Goal: Task Accomplishment & Management: Complete application form

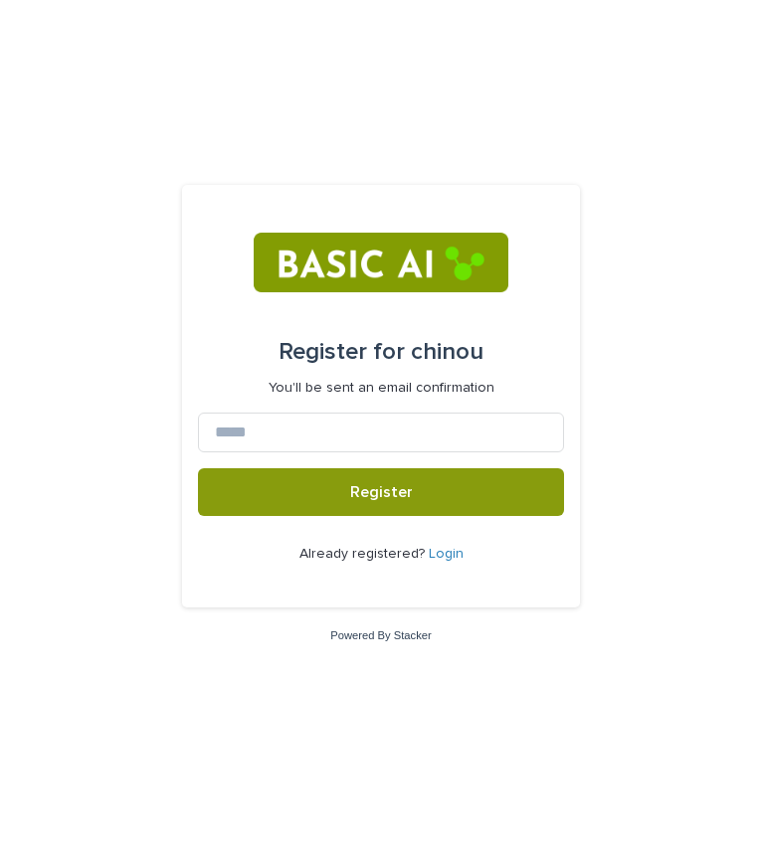
click at [289, 147] on div "Register for chinou You'll be sent an email confirmation Register Already regis…" at bounding box center [381, 424] width 762 height 849
click at [370, 420] on input at bounding box center [381, 433] width 366 height 40
type input "*"
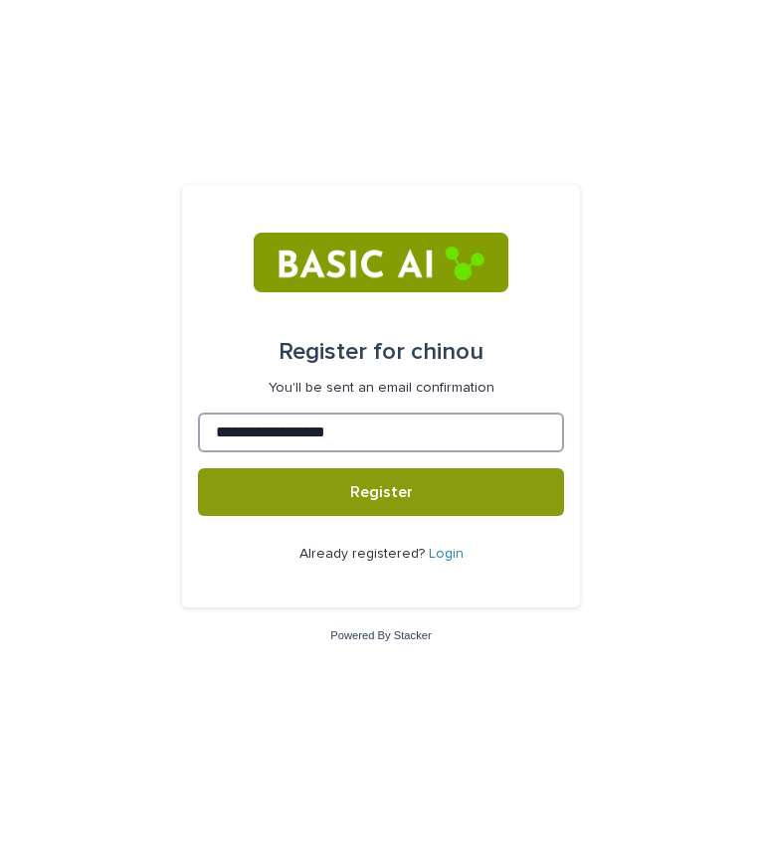
type input "**********"
click at [198, 468] on button "Register" at bounding box center [381, 492] width 366 height 48
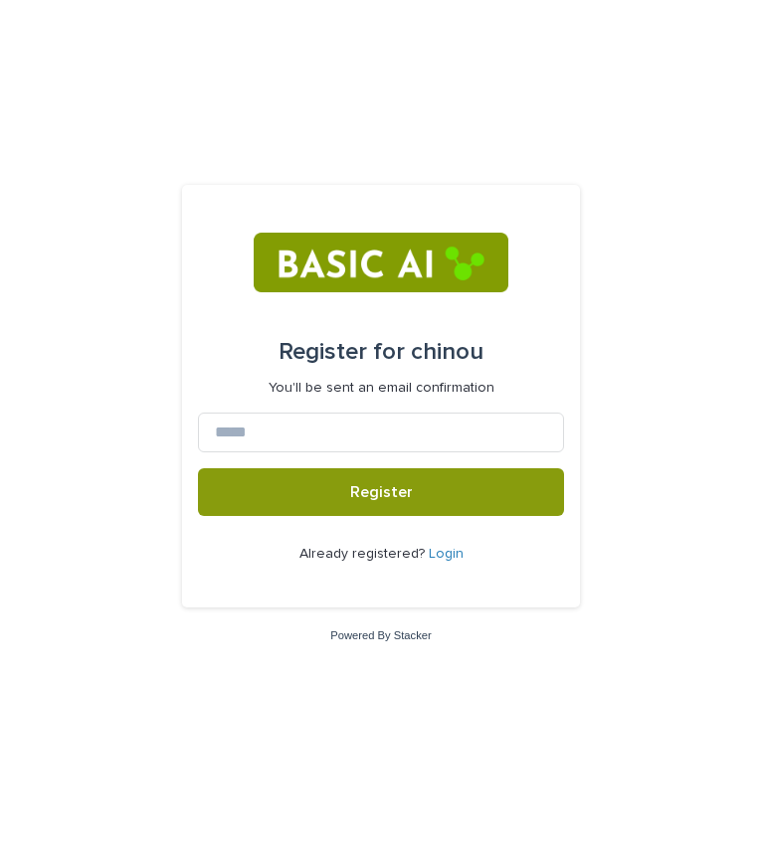
click at [238, 652] on div "Register for chinou You'll be sent an email confirmation Register Already regis…" at bounding box center [381, 424] width 762 height 849
click at [447, 547] on link "Login" at bounding box center [446, 554] width 35 height 14
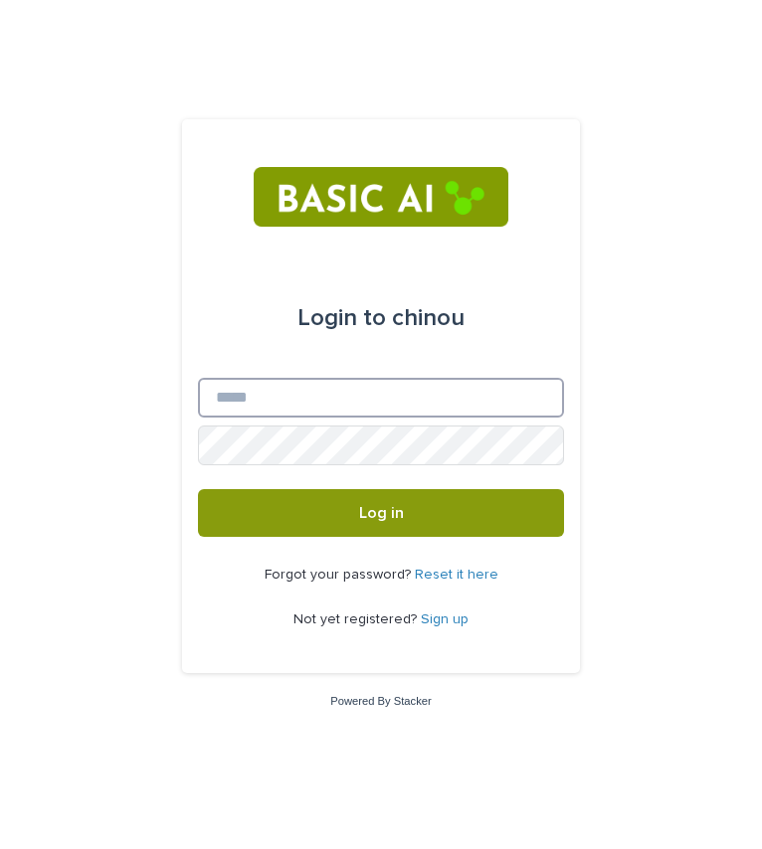
click at [441, 402] on input "Email" at bounding box center [381, 398] width 366 height 40
type input "**********"
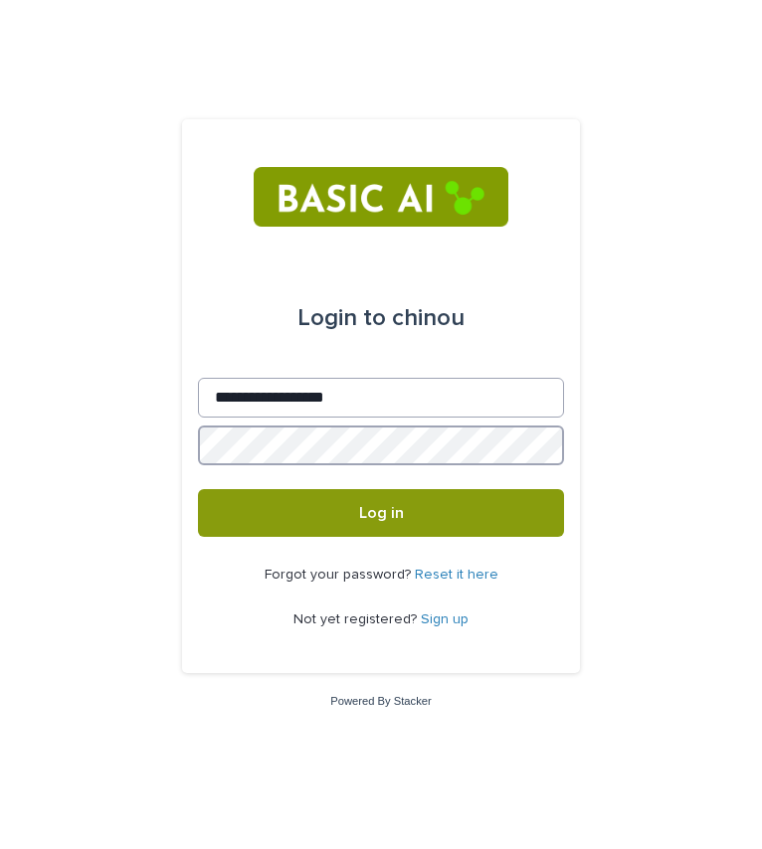
click at [198, 489] on button "Log in" at bounding box center [381, 513] width 366 height 48
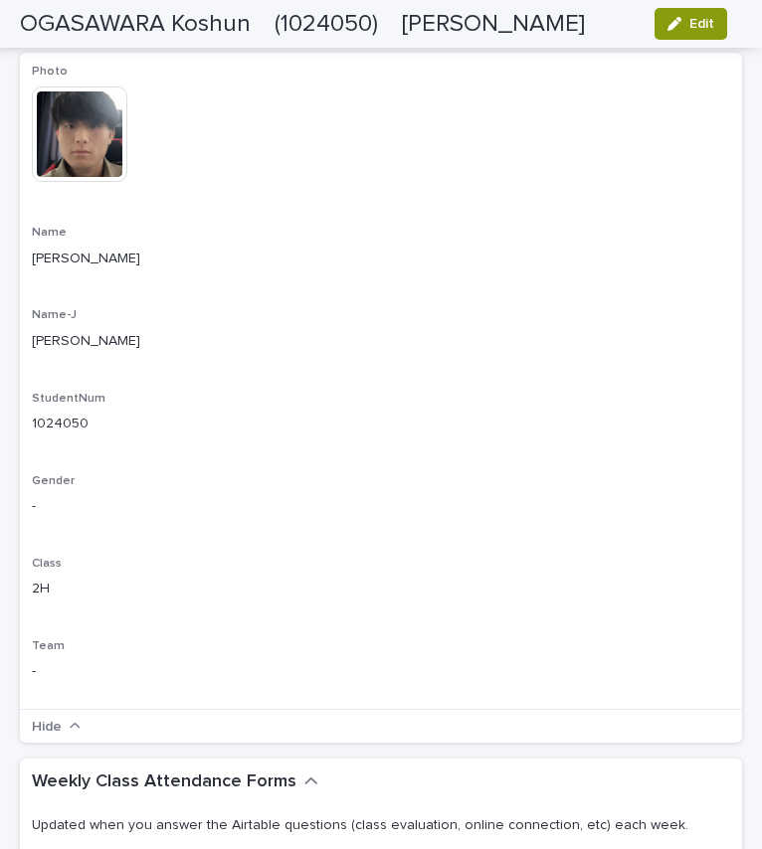
scroll to position [381, 0]
